Goal: Task Accomplishment & Management: Manage account settings

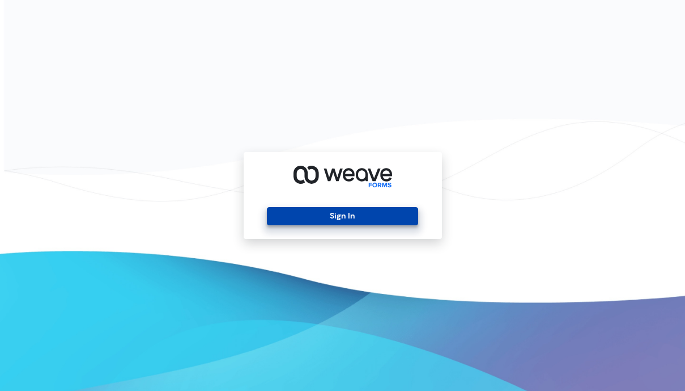
click at [347, 217] on button "Sign In" at bounding box center [342, 216] width 151 height 18
